Goal: Task Accomplishment & Management: Use online tool/utility

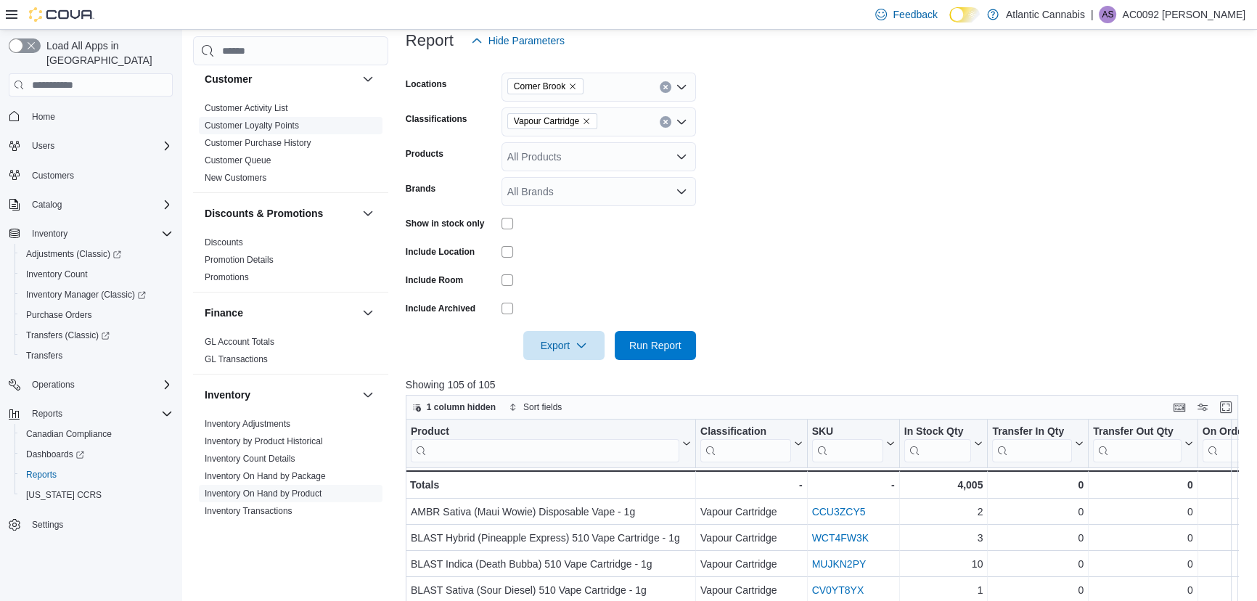
scroll to position [395, 0]
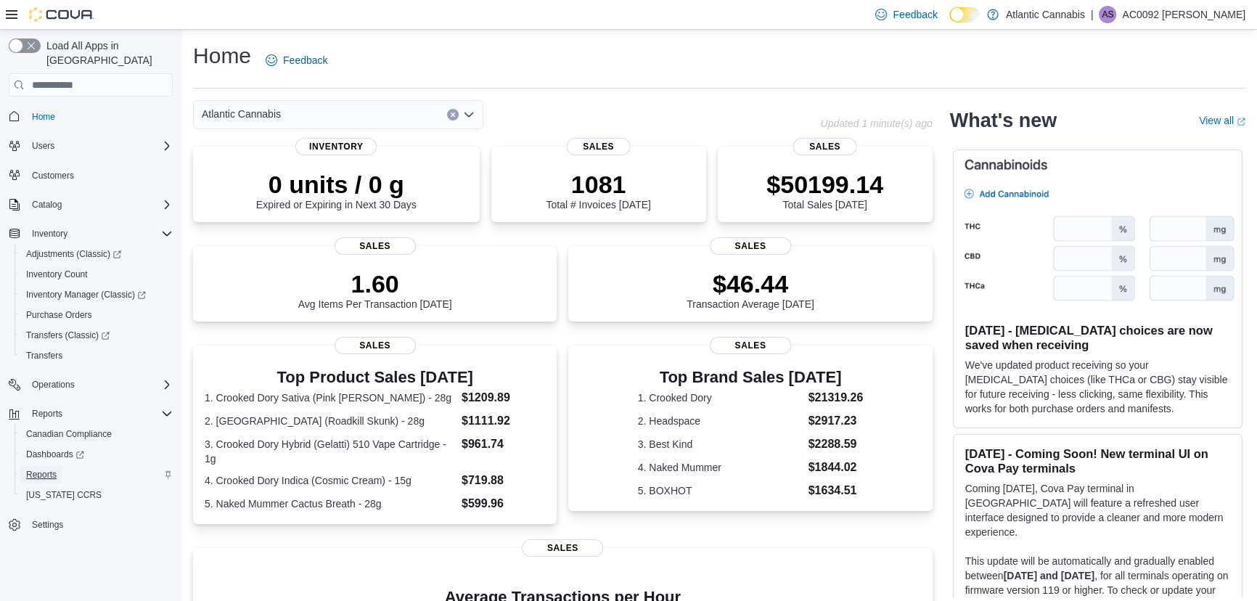
click at [47, 469] on span "Reports" at bounding box center [41, 475] width 30 height 12
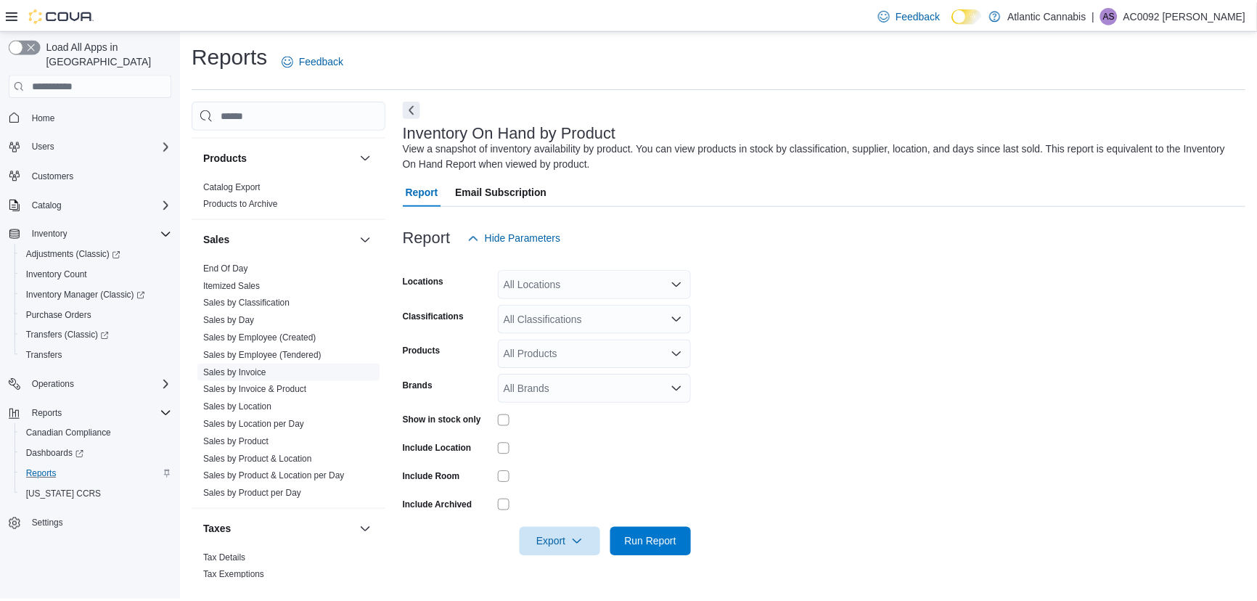
scroll to position [923, 0]
click at [239, 267] on link "End Of Day" at bounding box center [227, 267] width 45 height 10
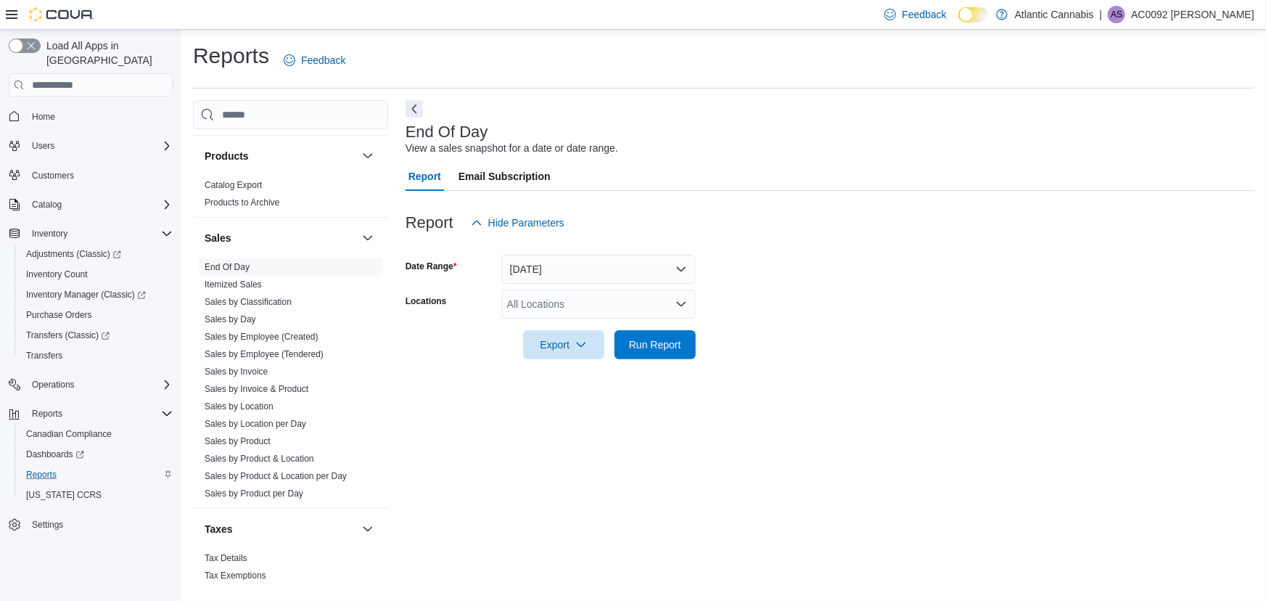
click at [609, 297] on div "All Locations" at bounding box center [598, 304] width 194 height 29
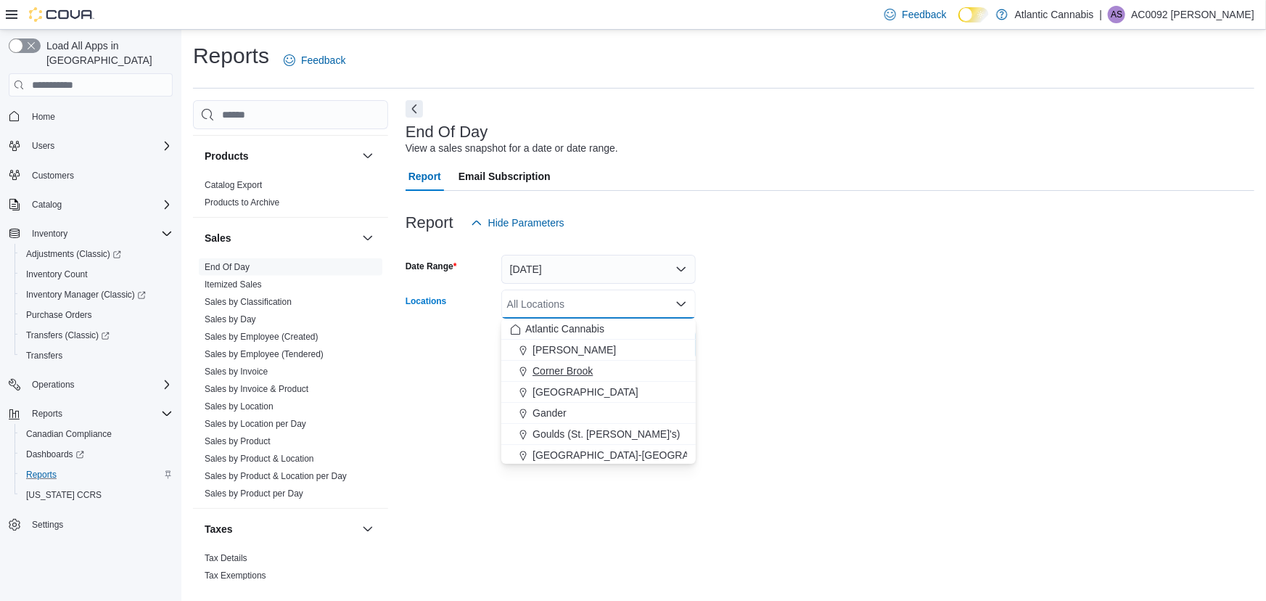
click at [587, 369] on span "Corner Brook" at bounding box center [563, 371] width 60 height 15
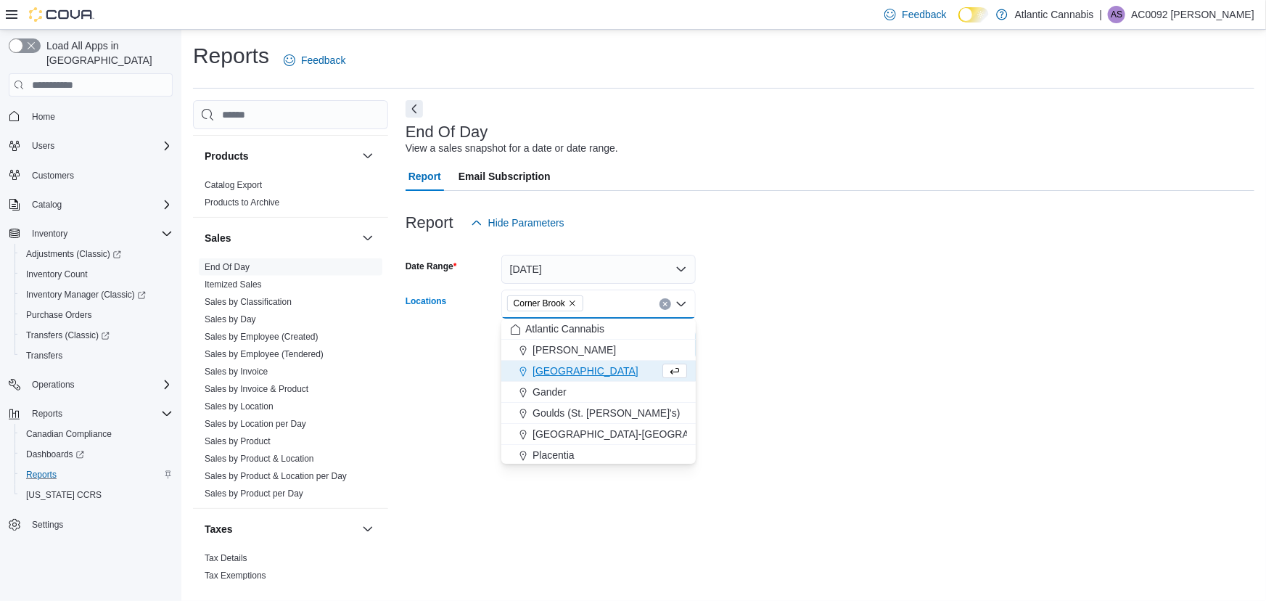
click at [795, 305] on form "Date Range [DATE] Locations [GEOGRAPHIC_DATA] Combo box. Selected. [GEOGRAPHIC_…" at bounding box center [830, 298] width 849 height 122
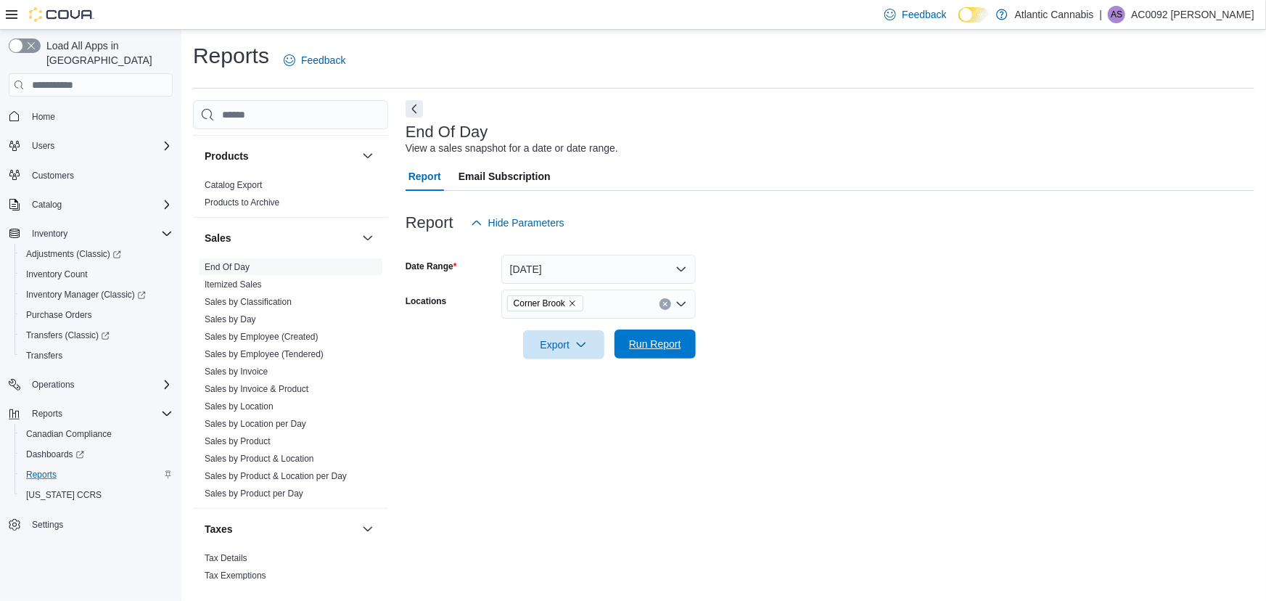
click at [673, 335] on span "Run Report" at bounding box center [655, 343] width 64 height 29
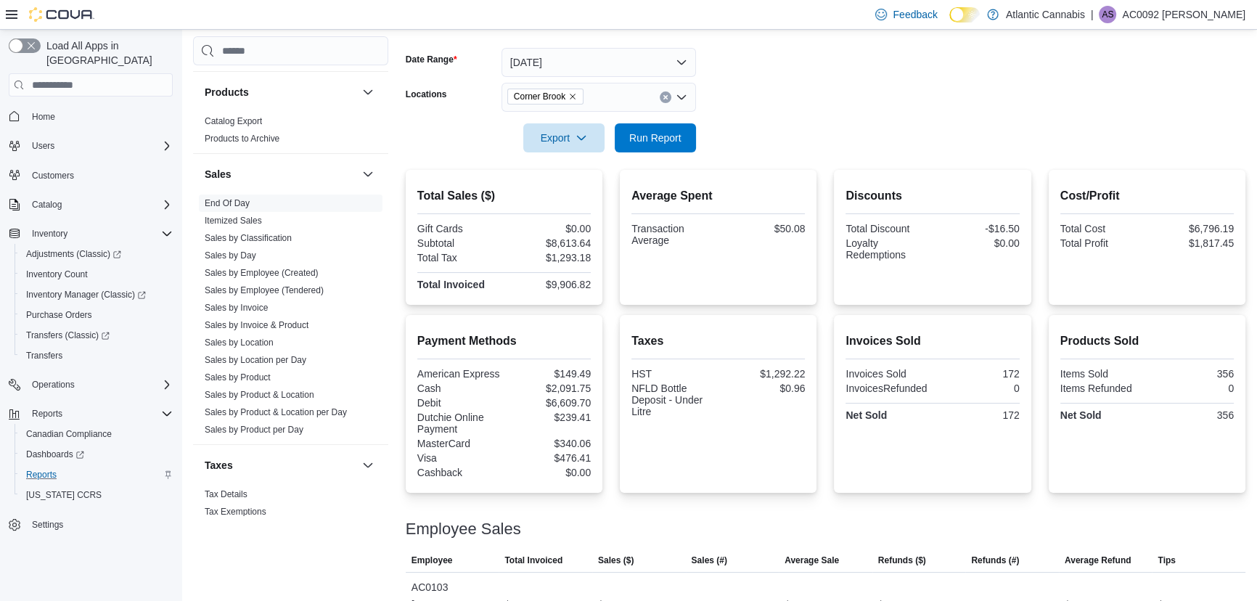
scroll to position [197, 0]
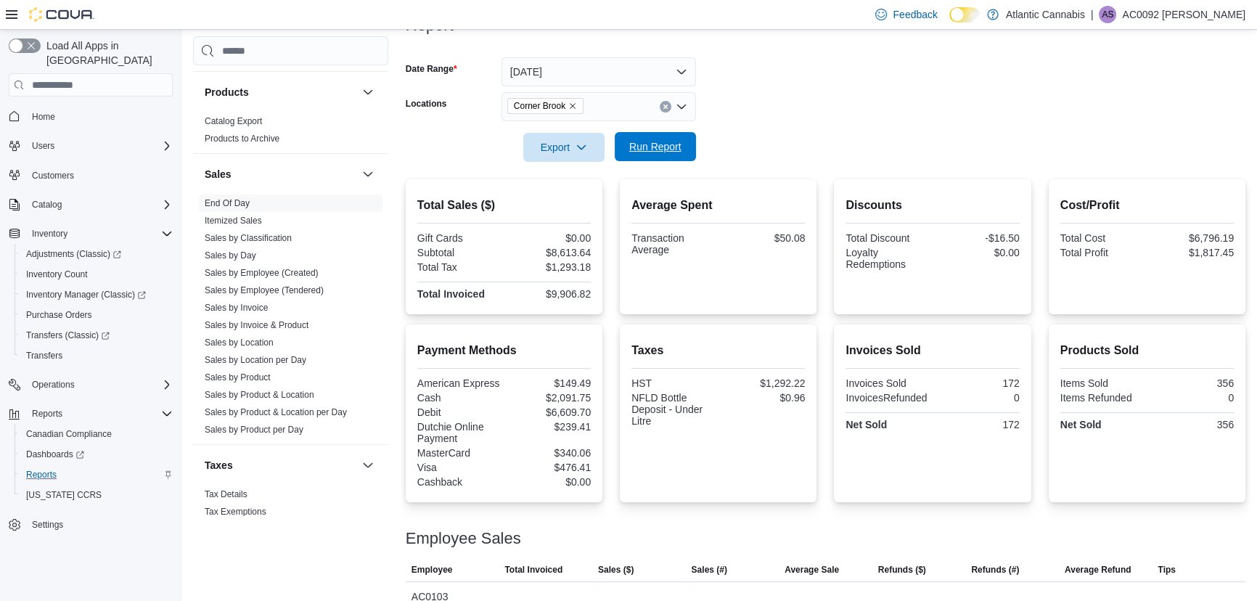
click at [665, 144] on span "Run Report" at bounding box center [655, 146] width 52 height 15
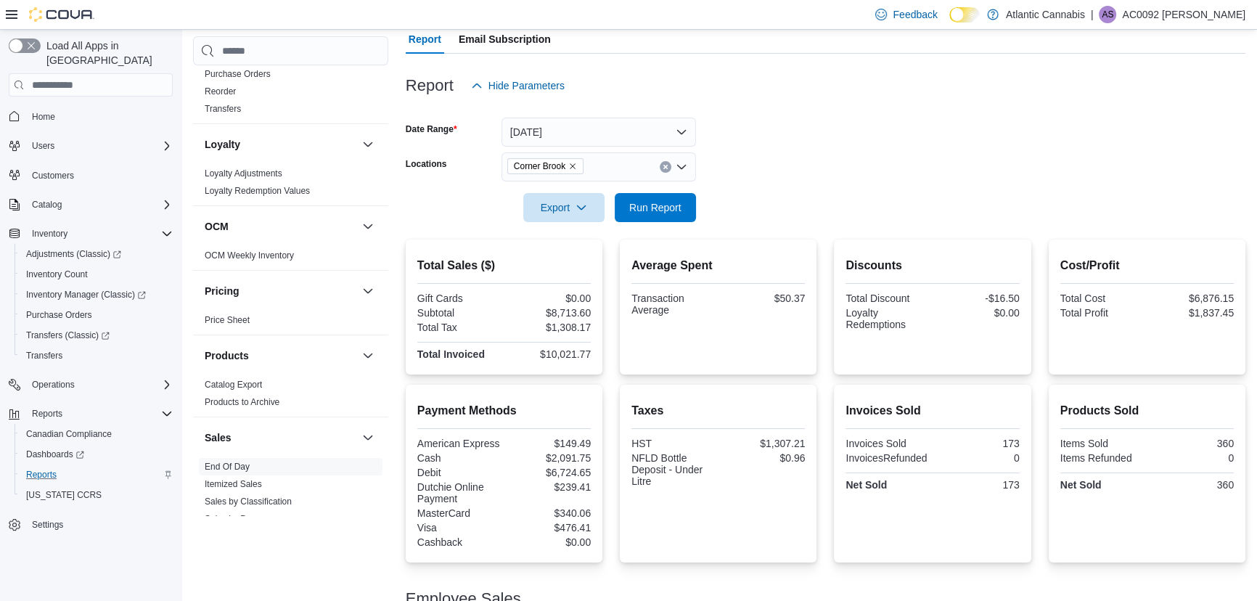
scroll to position [133, 0]
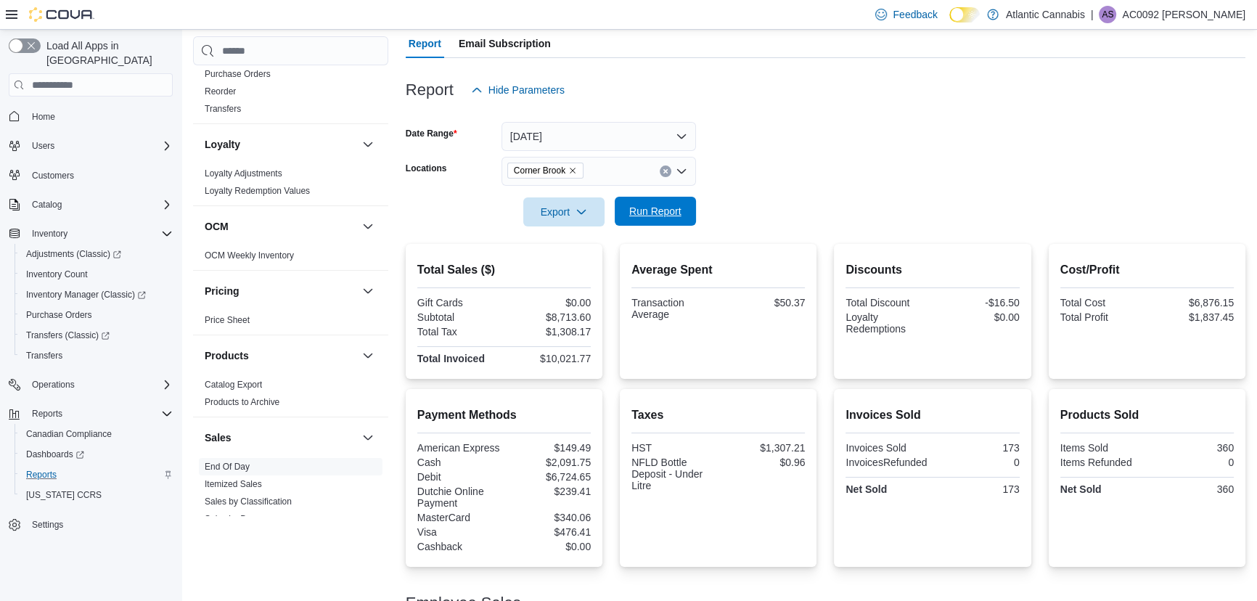
click at [662, 201] on span "Run Report" at bounding box center [655, 211] width 64 height 29
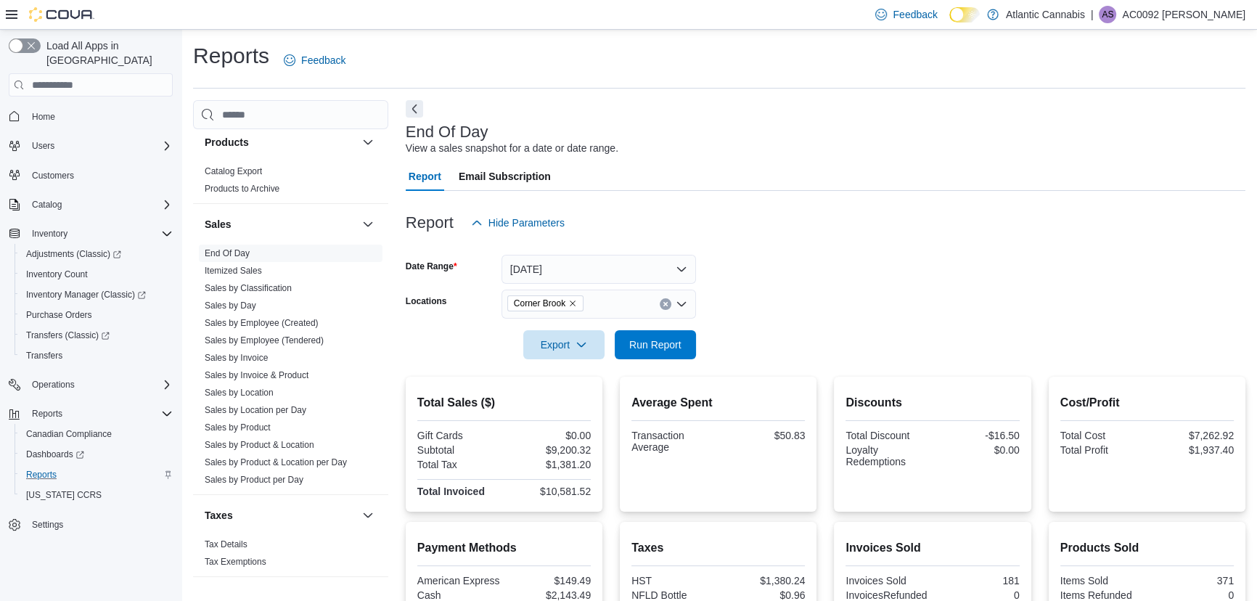
scroll to position [947, 0]
